Goal: Task Accomplishment & Management: Complete application form

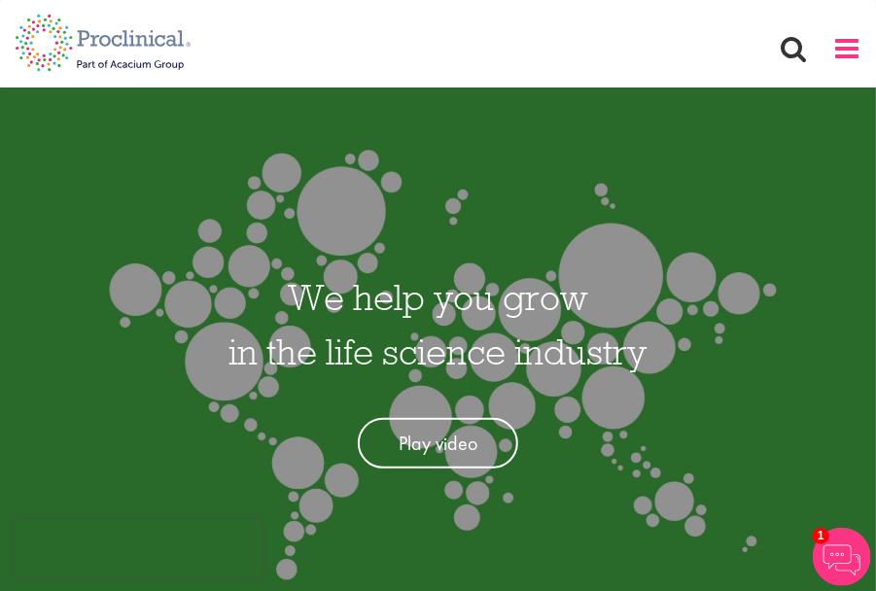
click at [856, 51] on span at bounding box center [846, 48] width 29 height 29
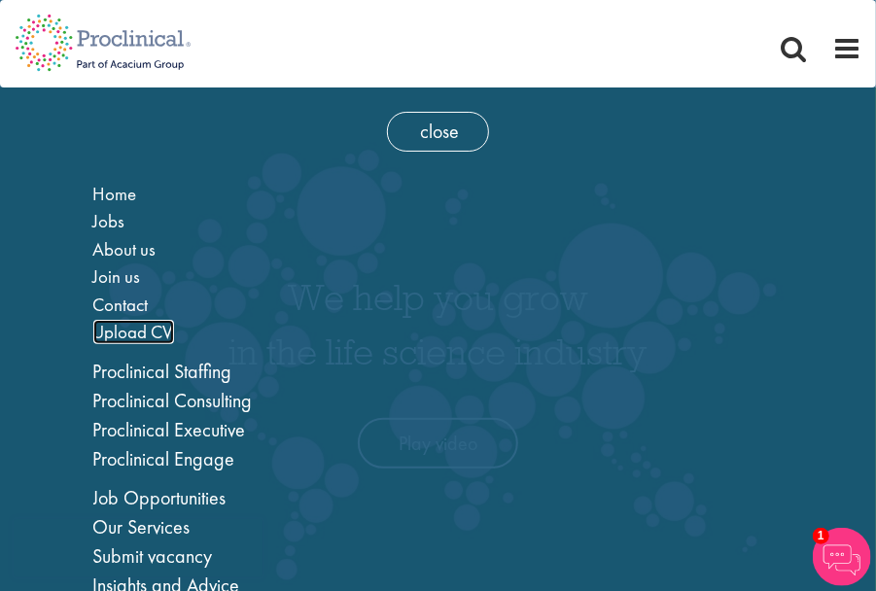
click at [159, 327] on span "Upload CV" at bounding box center [133, 332] width 81 height 24
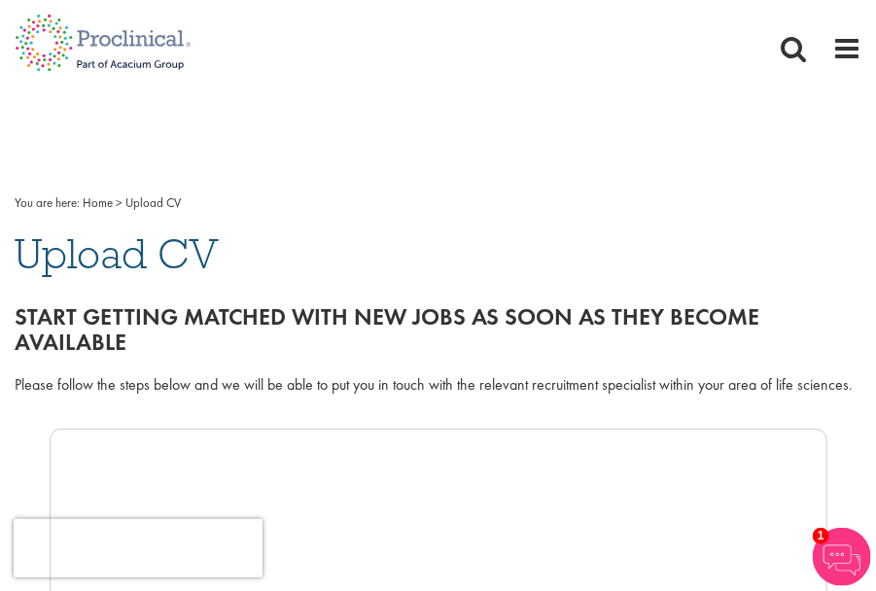
click at [814, 52] on div "Home Jobs About us Join us Contact Upload CV" at bounding box center [807, 48] width 107 height 29
click at [808, 54] on div "Home Jobs About us Join us Contact Upload CV" at bounding box center [807, 48] width 107 height 29
click at [803, 58] on span at bounding box center [793, 48] width 29 height 29
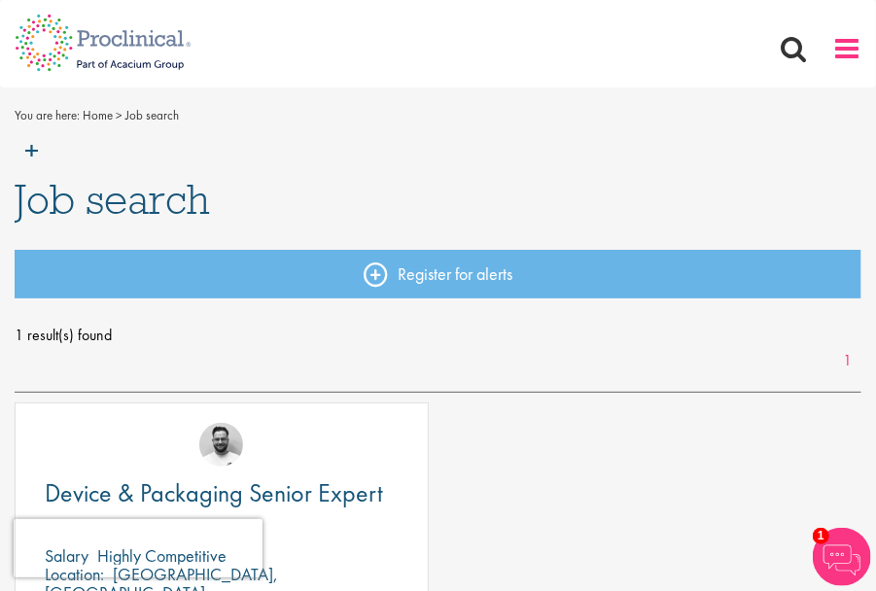
click at [854, 61] on span at bounding box center [846, 48] width 29 height 29
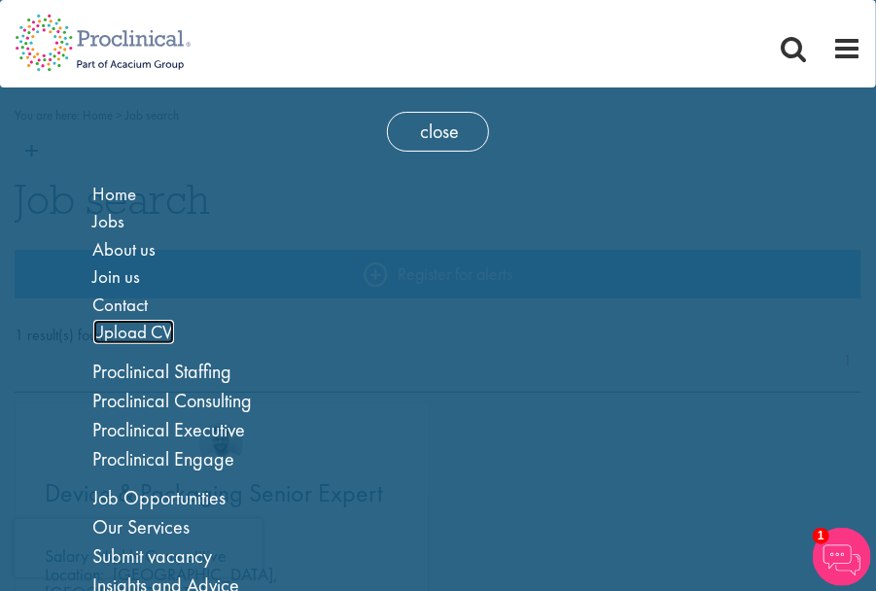
click at [144, 326] on span "Upload CV" at bounding box center [133, 332] width 81 height 24
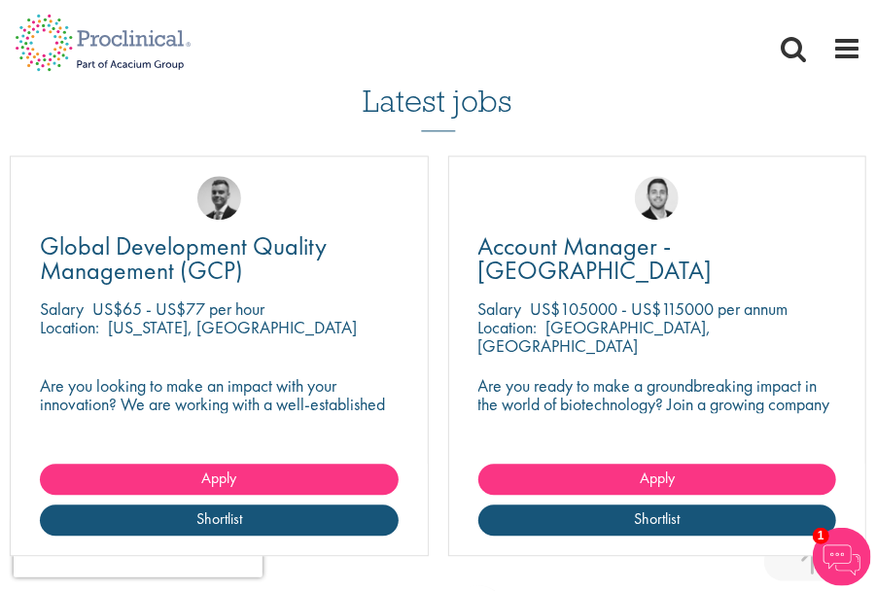
scroll to position [1750, 0]
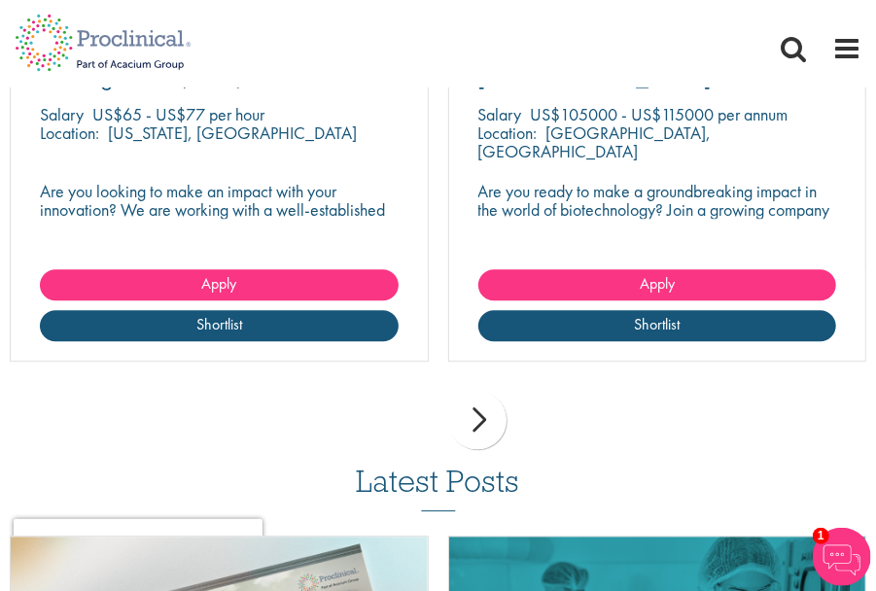
click at [485, 421] on div "next" at bounding box center [477, 420] width 58 height 58
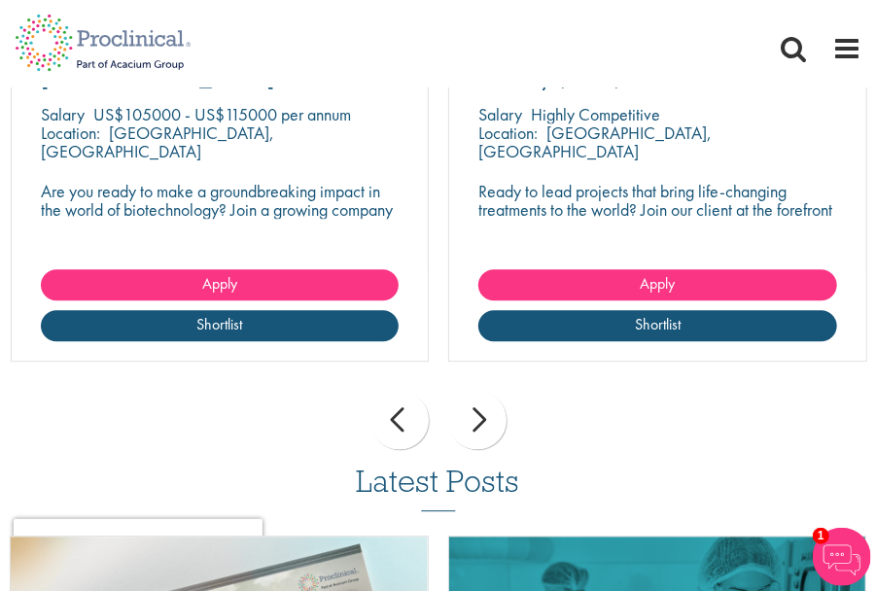
click at [486, 420] on div "next" at bounding box center [477, 420] width 58 height 58
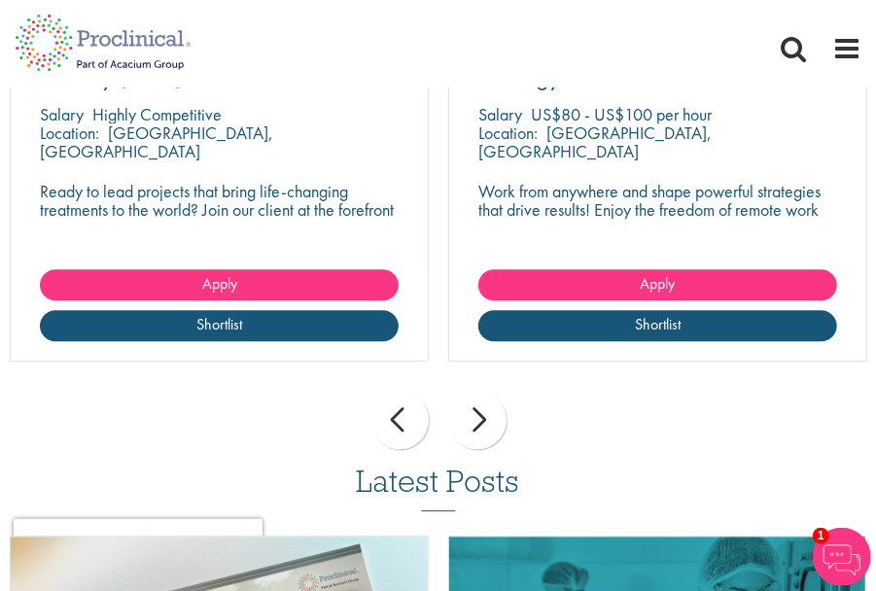
click at [486, 420] on div "next" at bounding box center [477, 420] width 58 height 58
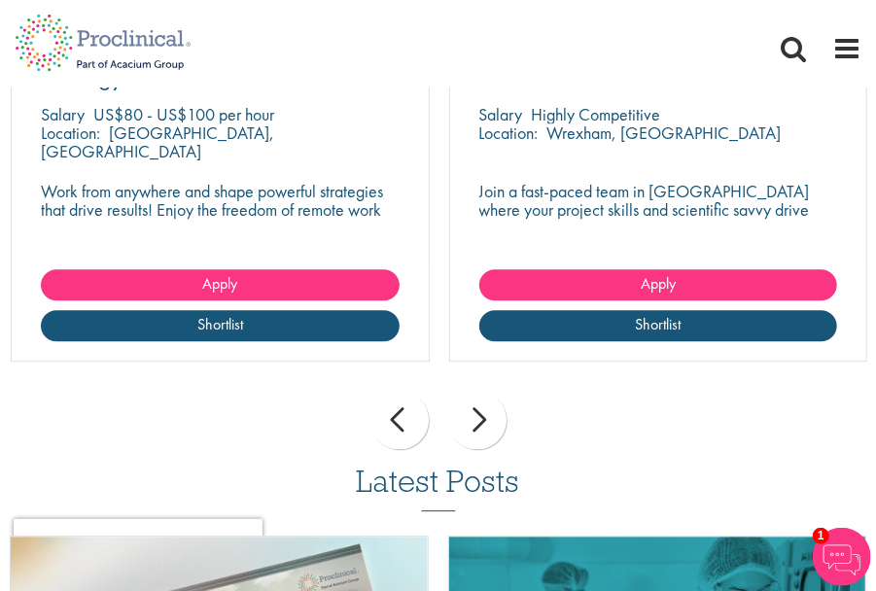
click at [486, 420] on div "next" at bounding box center [477, 420] width 58 height 58
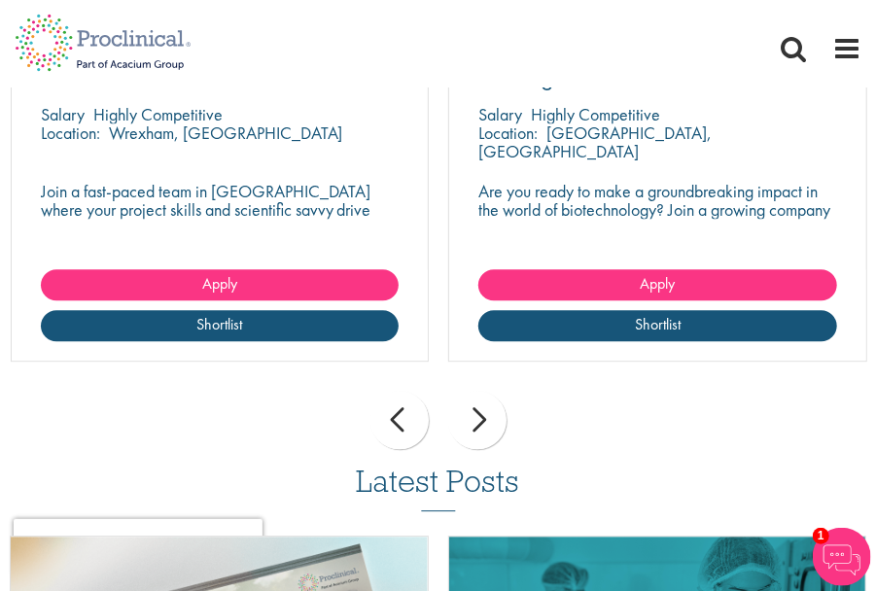
click at [486, 420] on div "next" at bounding box center [477, 420] width 58 height 58
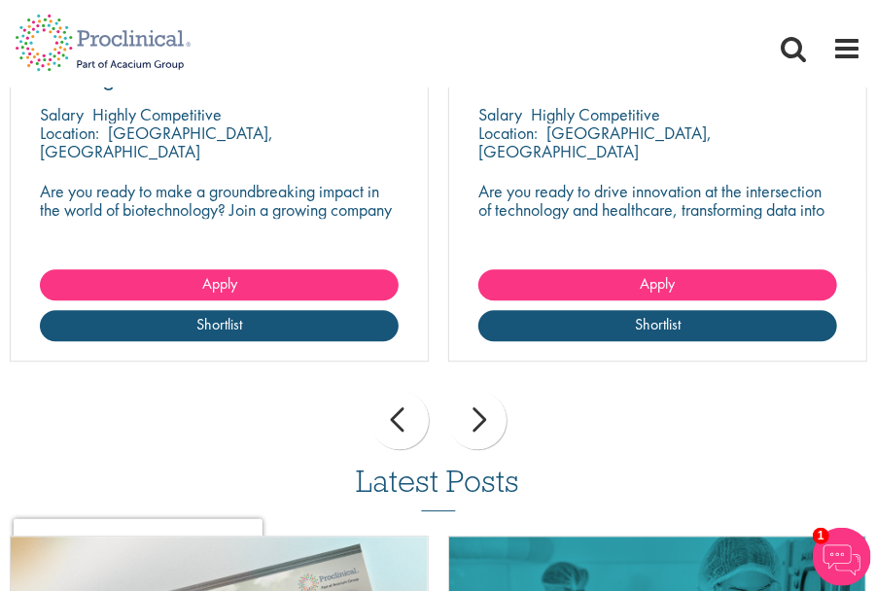
click at [486, 420] on div "next" at bounding box center [477, 420] width 58 height 58
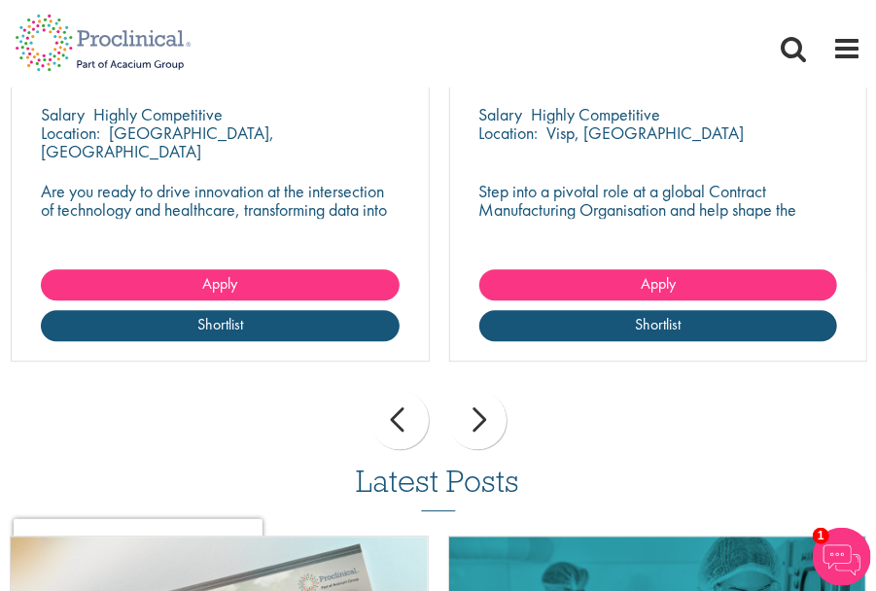
click at [486, 420] on div "next" at bounding box center [477, 420] width 58 height 58
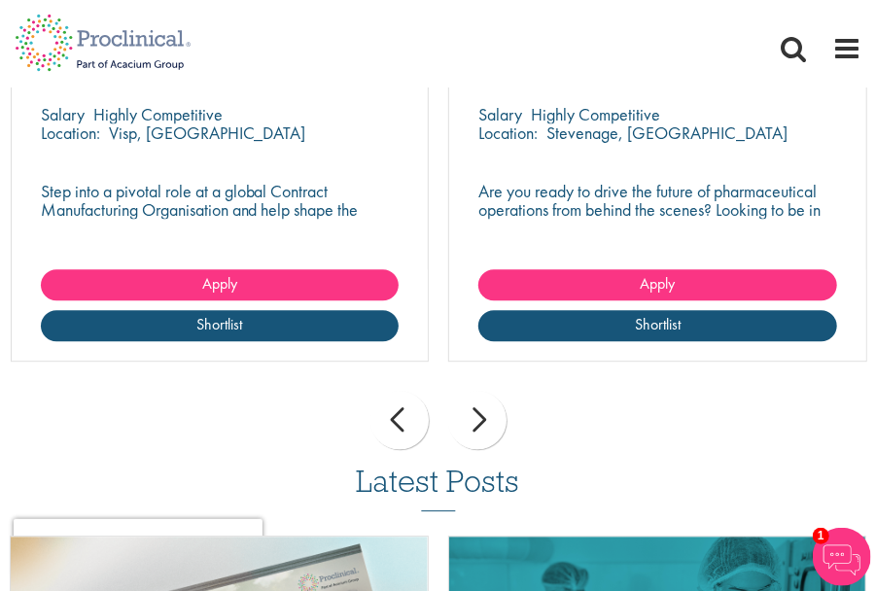
click at [486, 420] on div "next" at bounding box center [477, 420] width 58 height 58
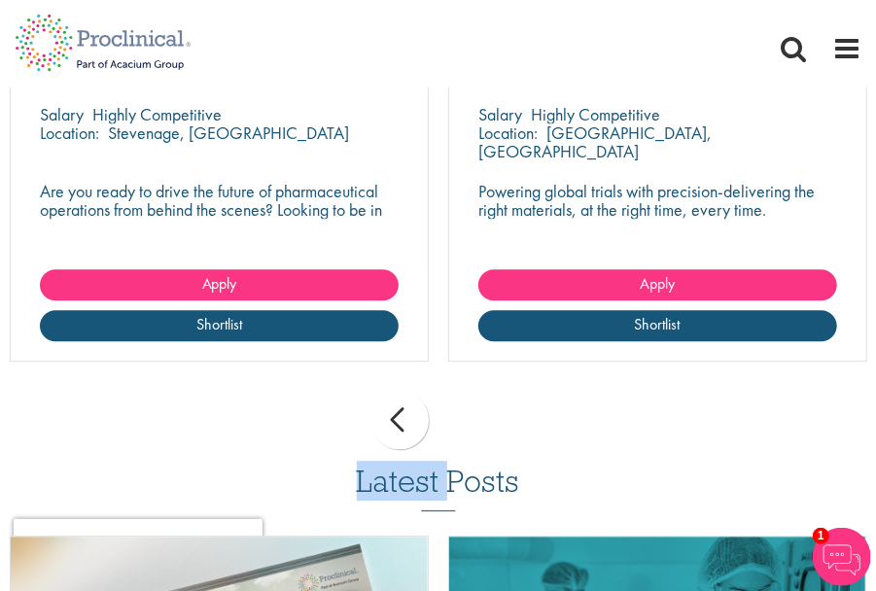
click at [486, 420] on div "prev next" at bounding box center [438, 423] width 876 height 85
